Goal: Entertainment & Leisure: Consume media (video, audio)

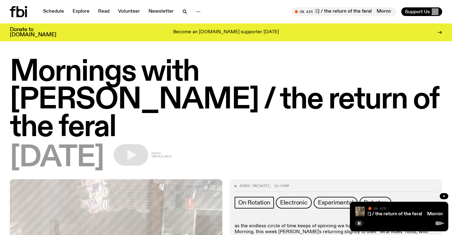
click at [25, 10] on icon at bounding box center [26, 13] width 2 height 8
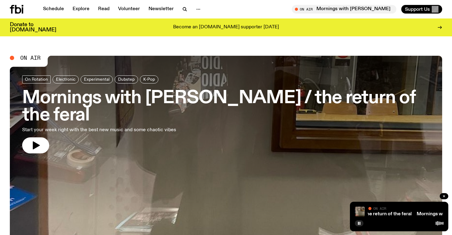
scroll to position [264, 0]
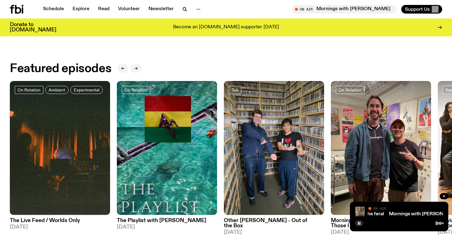
click at [379, 214] on span "Mornings with Jim Kretschmer / the return of the feral Mornings with Jim Kretsc…" at bounding box center [386, 214] width 255 height 5
click at [389, 214] on link "Mornings with Jim Kretschmer / the return of the feral" at bounding box center [449, 213] width 125 height 5
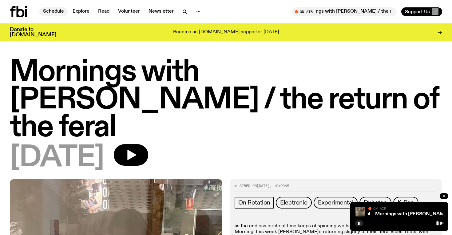
click at [46, 10] on link "Schedule" at bounding box center [53, 11] width 28 height 9
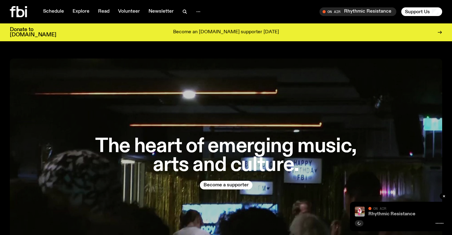
click at [378, 214] on link "Rhythmic Resistance" at bounding box center [391, 213] width 47 height 5
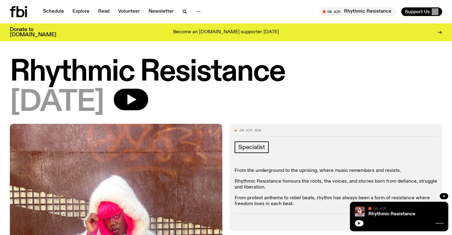
click at [356, 225] on button "button" at bounding box center [359, 223] width 9 height 6
